Goal: Information Seeking & Learning: Learn about a topic

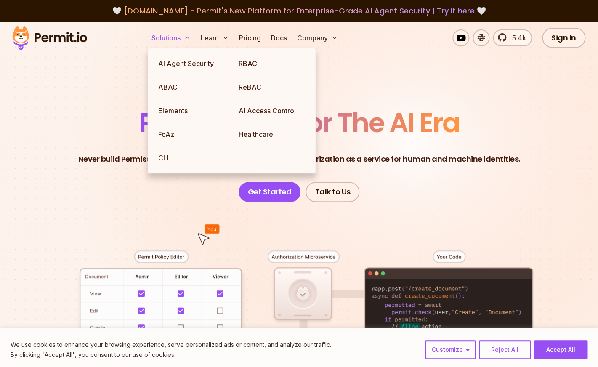
click at [182, 34] on button "Solutions" at bounding box center [171, 37] width 46 height 17
click at [250, 58] on link "RBAC" at bounding box center [272, 64] width 80 height 24
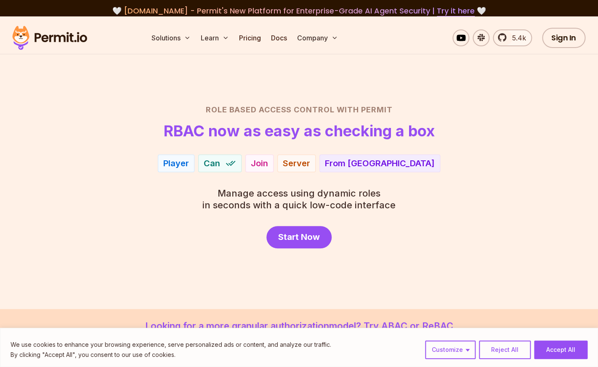
click at [86, 172] on div "Player Can Join Server From EU" at bounding box center [298, 163] width 557 height 18
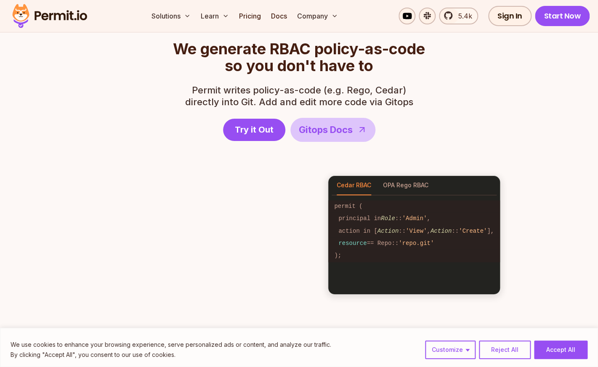
scroll to position [1176, 0]
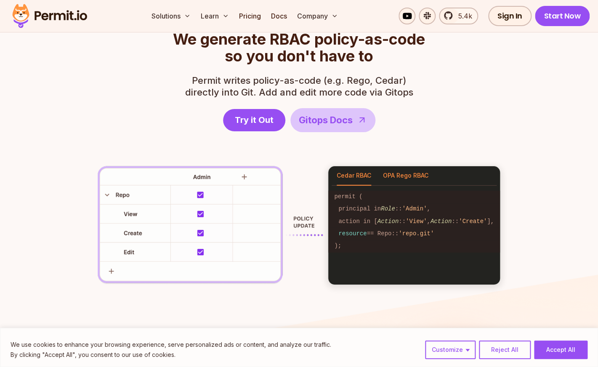
click at [409, 175] on button "OPA Rego RBAC" at bounding box center [405, 175] width 45 height 19
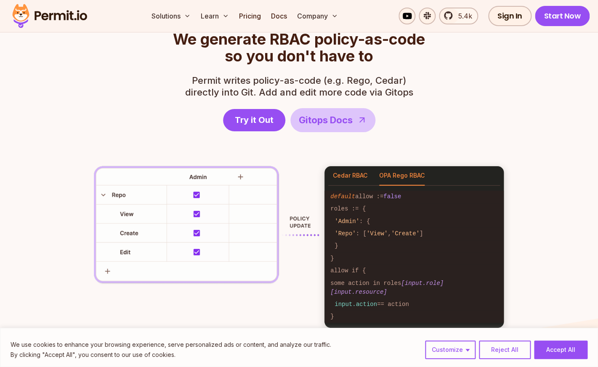
click at [347, 173] on button "Cedar RBAC" at bounding box center [350, 175] width 35 height 19
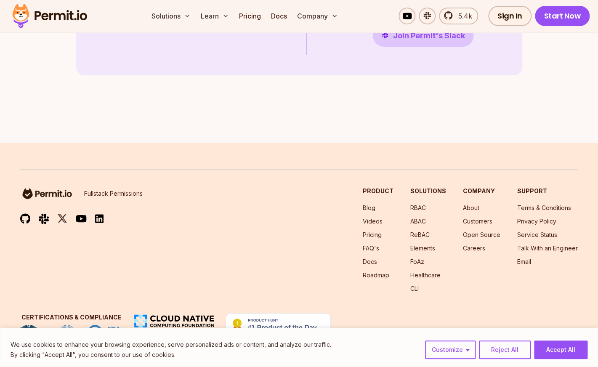
scroll to position [2446, 0]
click at [372, 234] on link "Pricing" at bounding box center [372, 234] width 19 height 7
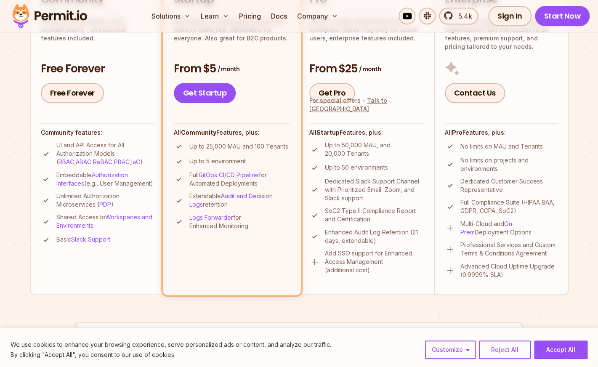
scroll to position [252, 0]
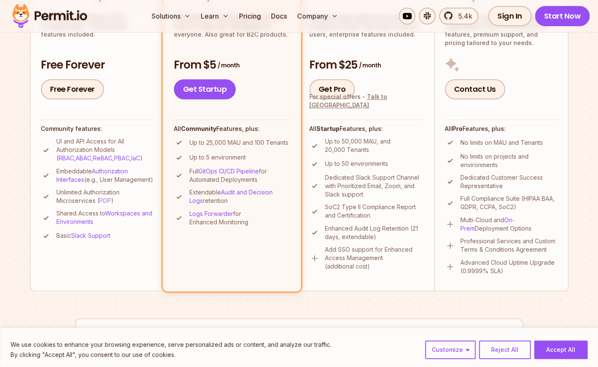
click at [107, 204] on link "PDP" at bounding box center [105, 200] width 12 height 7
